Goal: Task Accomplishment & Management: Manage account settings

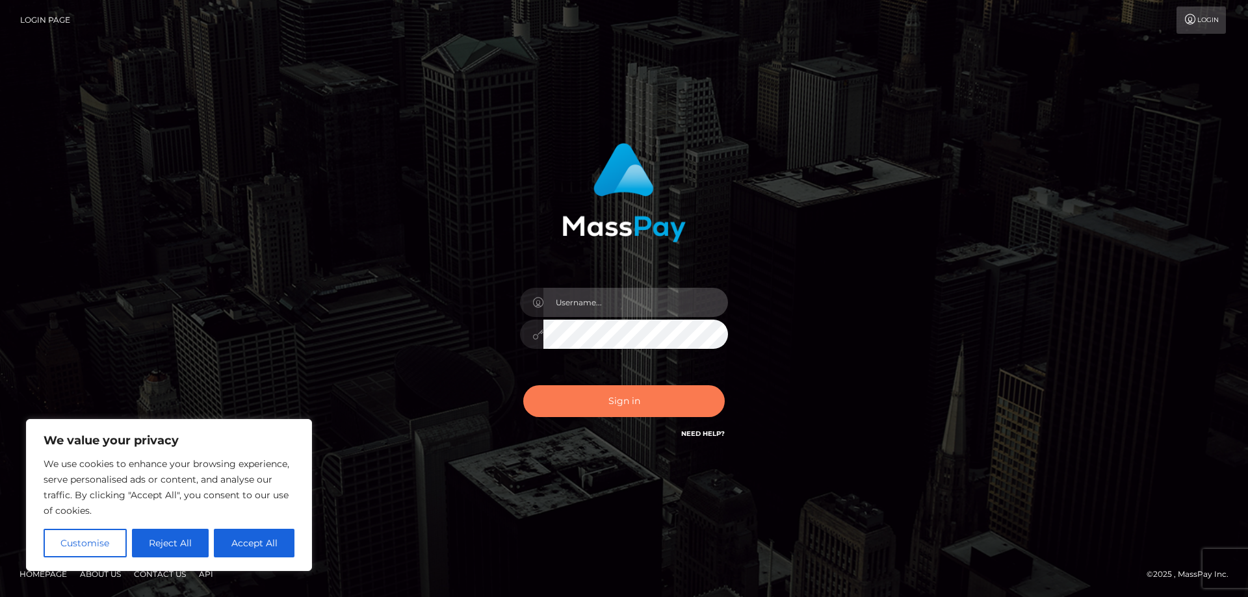
type input "alex.wowcan"
click at [631, 404] on button "Sign in" at bounding box center [623, 401] width 201 height 32
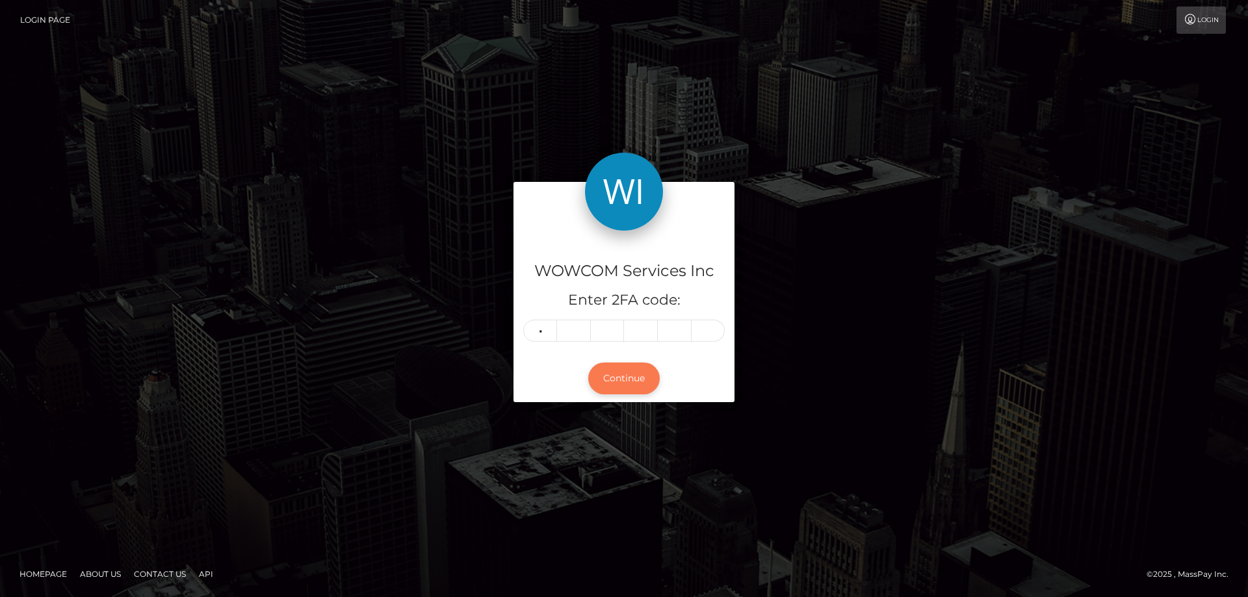
type input "3"
type input "9"
type input "1"
type input "4"
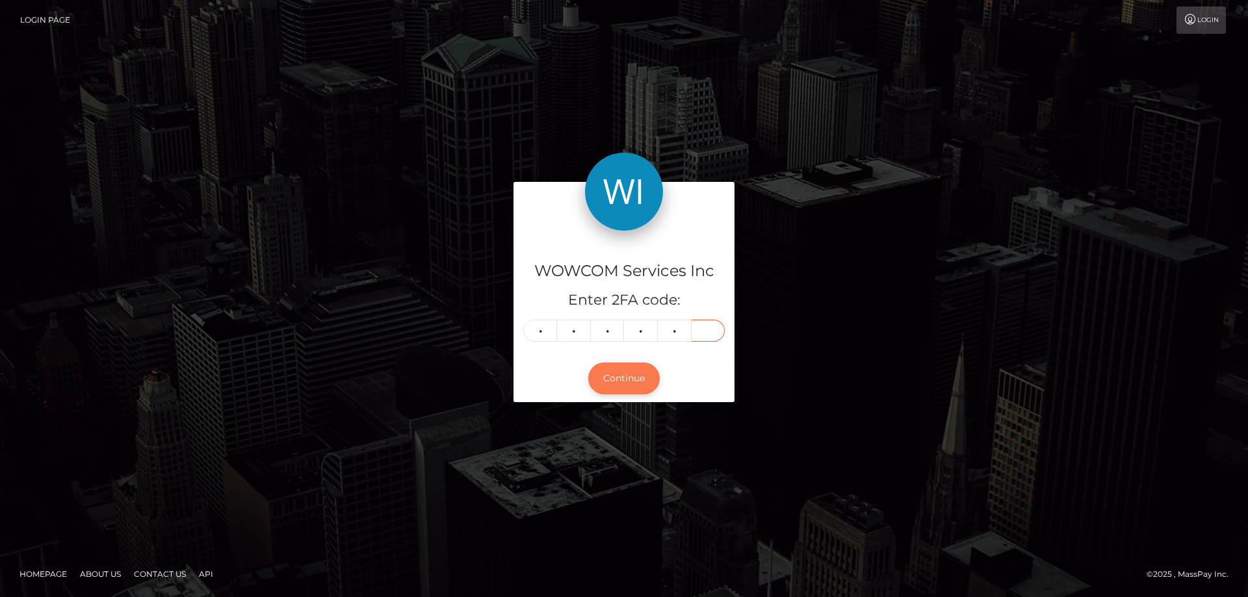
type input "3"
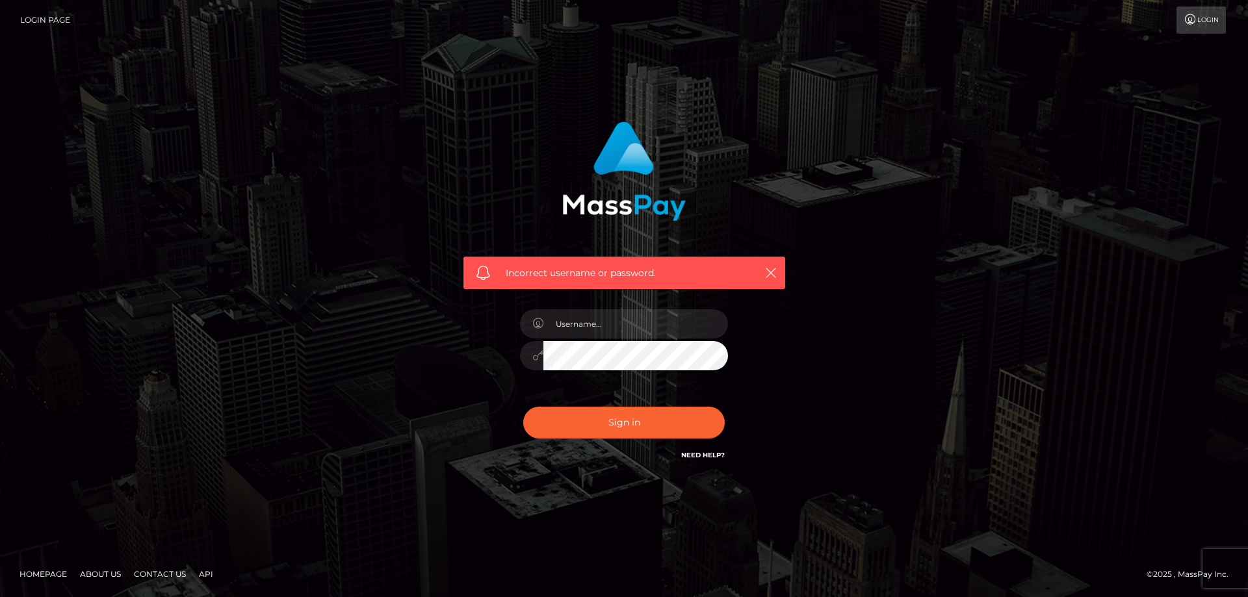
type input "alex.wowcan"
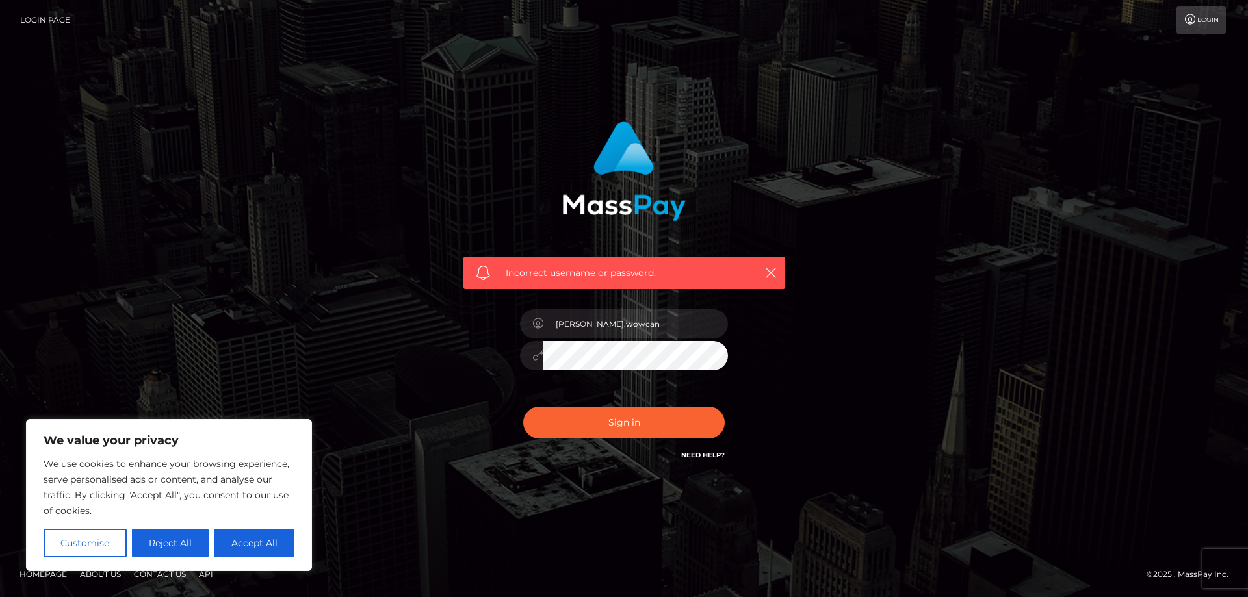
click at [464, 372] on div "Incorrect username or password. alex.wowcan" at bounding box center [624, 292] width 341 height 361
click at [587, 427] on button "Sign in" at bounding box center [623, 423] width 201 height 32
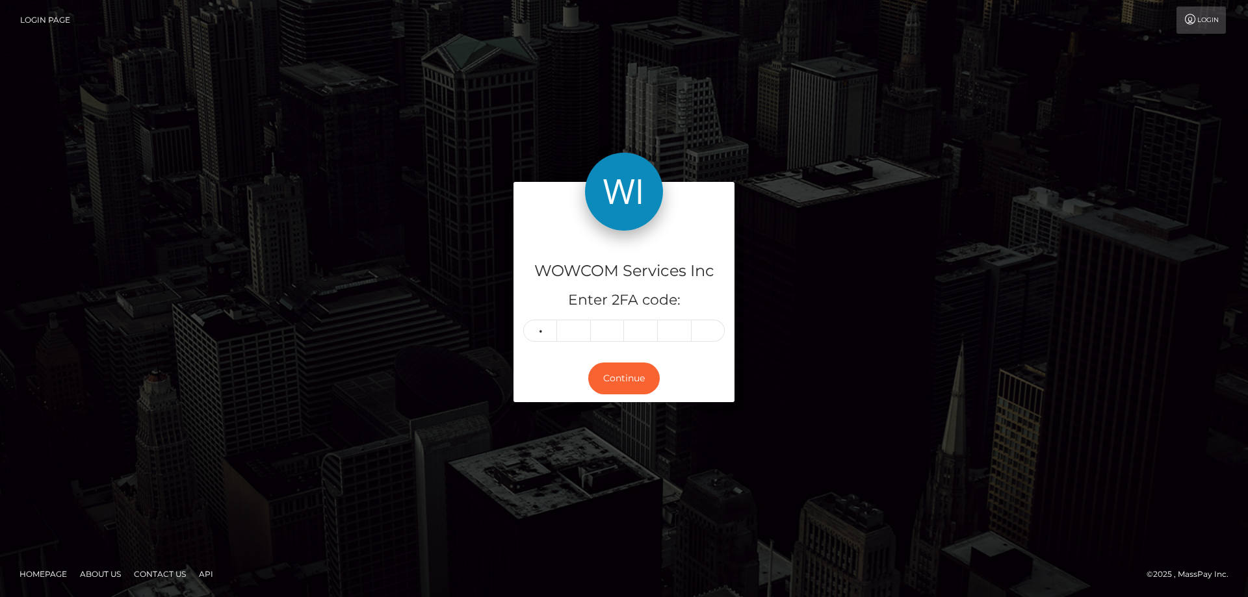
type input "8"
type input "2"
type input "9"
type input "6"
type input "7"
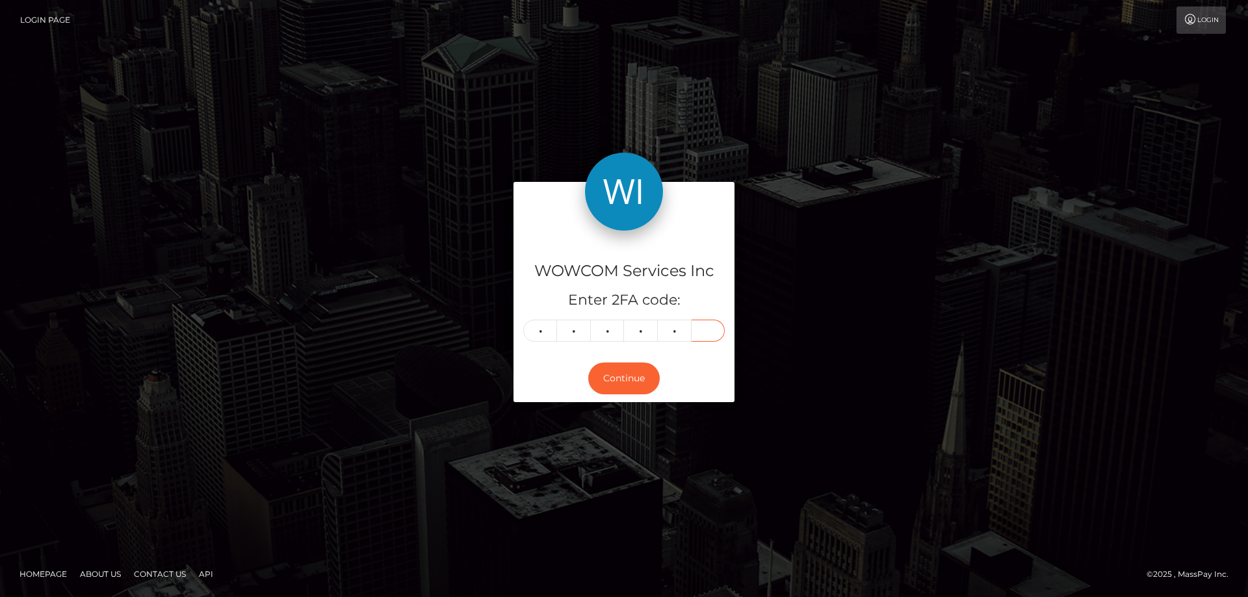
type input "6"
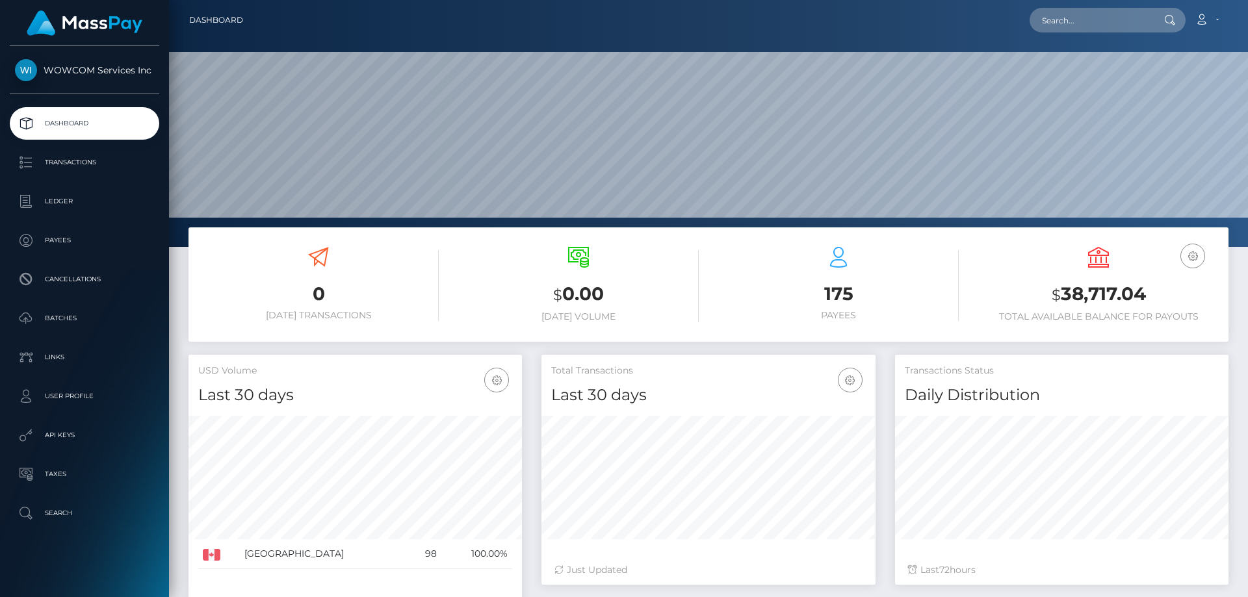
scroll to position [231, 334]
drag, startPoint x: 1119, startPoint y: 298, endPoint x: 1057, endPoint y: 301, distance: 61.8
click at [1057, 301] on h3 "$ 38,717.04" at bounding box center [1098, 294] width 240 height 27
copy h3 "38,717.04"
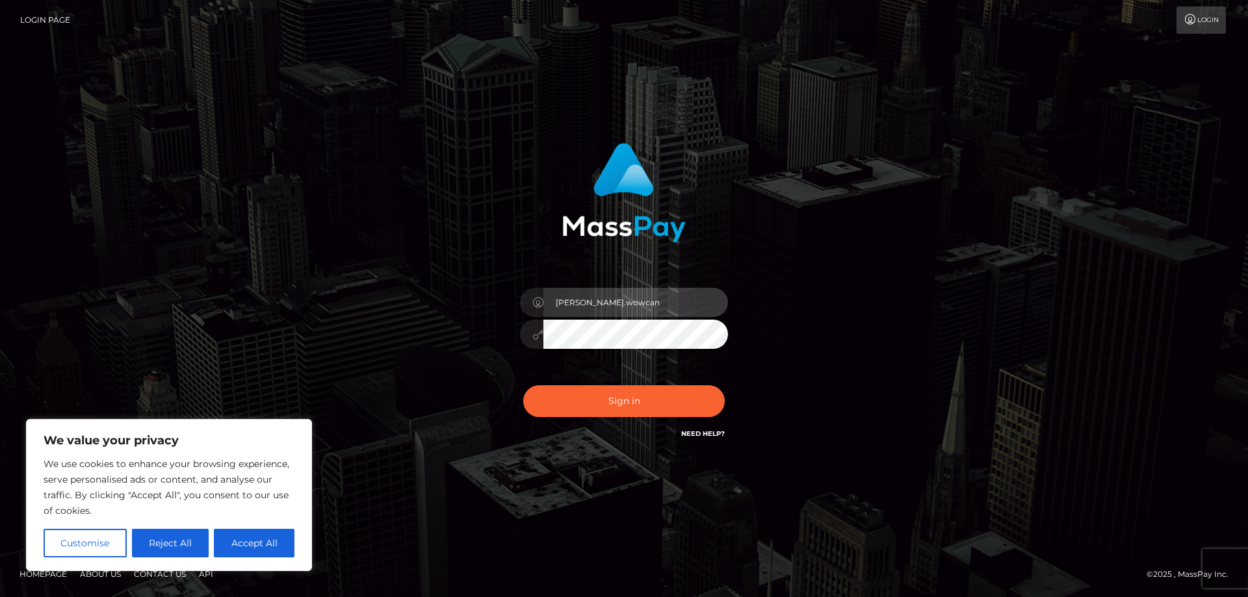
click at [639, 294] on input "alex.wowcan" at bounding box center [635, 302] width 185 height 29
type input "alexandru.rollacan"
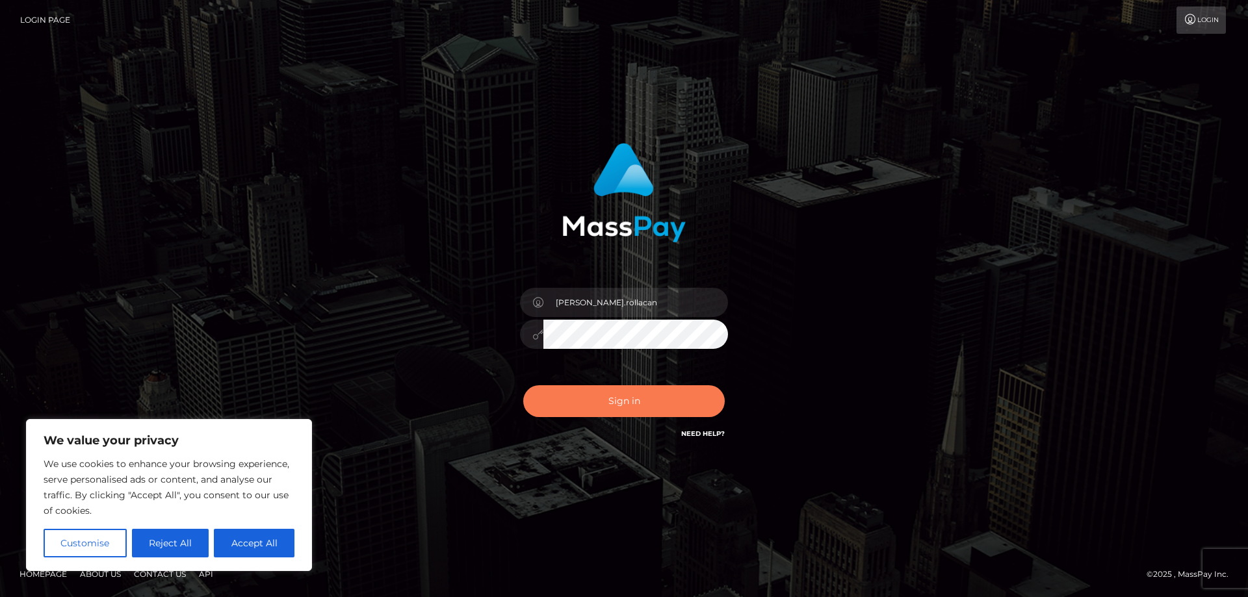
click at [619, 402] on button "Sign in" at bounding box center [623, 401] width 201 height 32
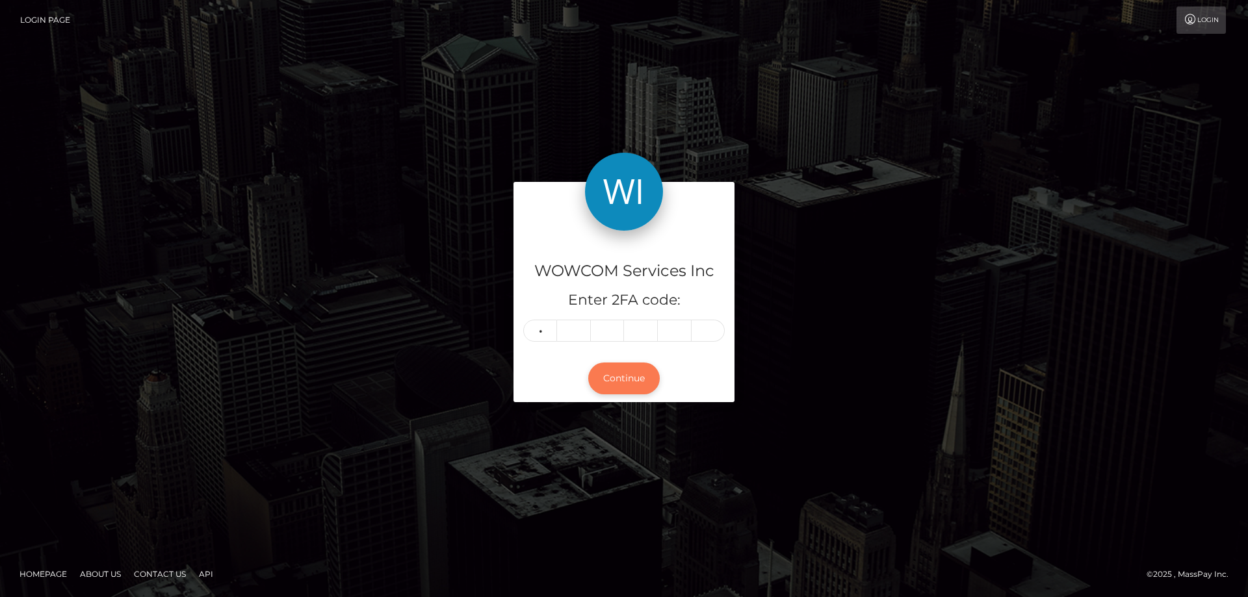
type input "6"
type input "8"
type input "7"
type input "0"
type input "1"
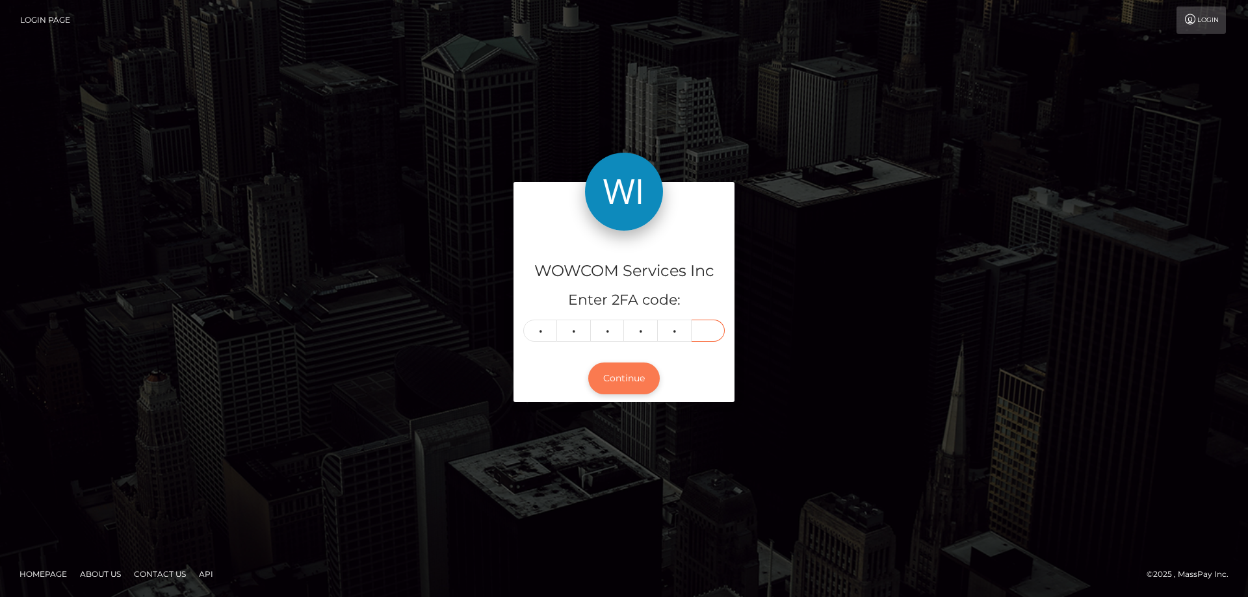
type input "0"
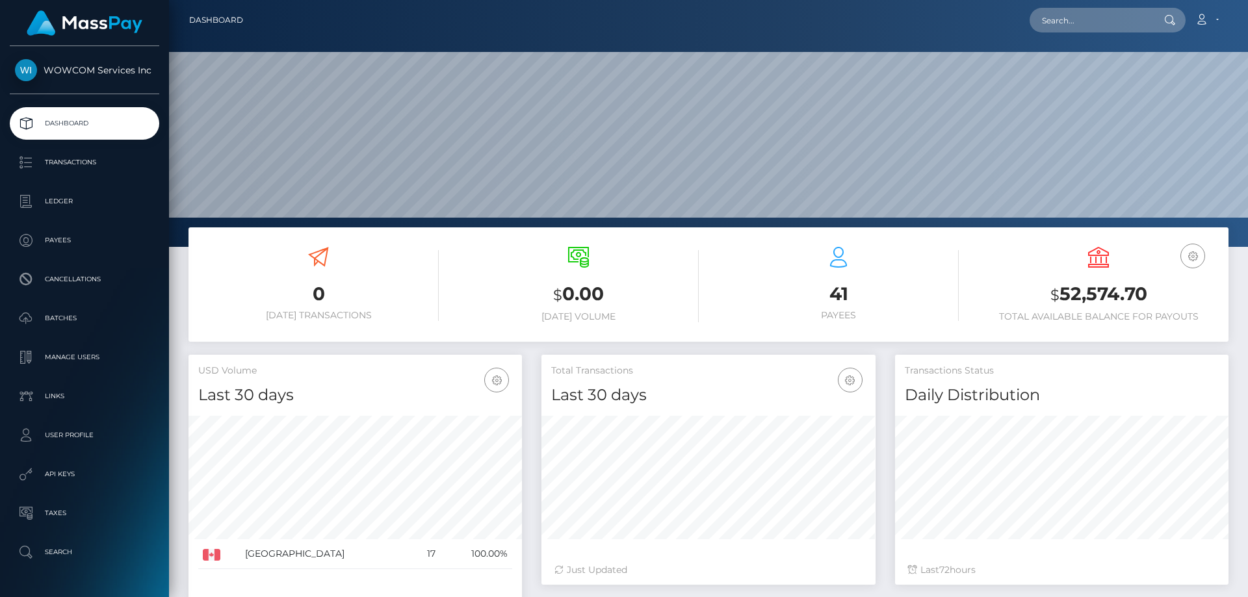
scroll to position [231, 334]
drag, startPoint x: 1151, startPoint y: 294, endPoint x: 1055, endPoint y: 295, distance: 95.5
click at [1055, 295] on h3 "$ 52,574.70" at bounding box center [1098, 294] width 240 height 27
copy h3 "52,574.70"
